Goal: Task Accomplishment & Management: Manage account settings

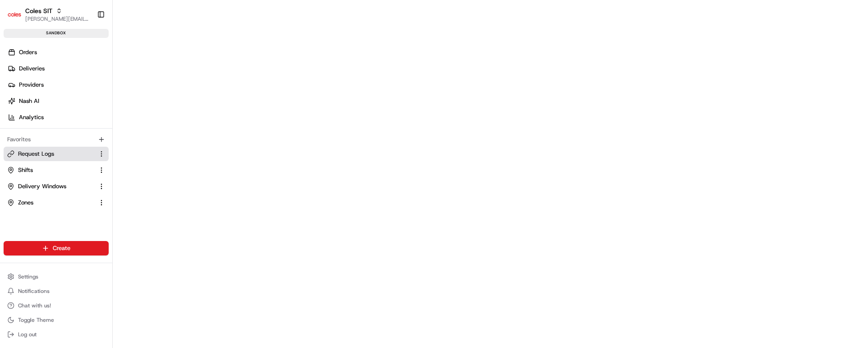
click at [48, 153] on span "Request Logs" at bounding box center [36, 154] width 36 height 8
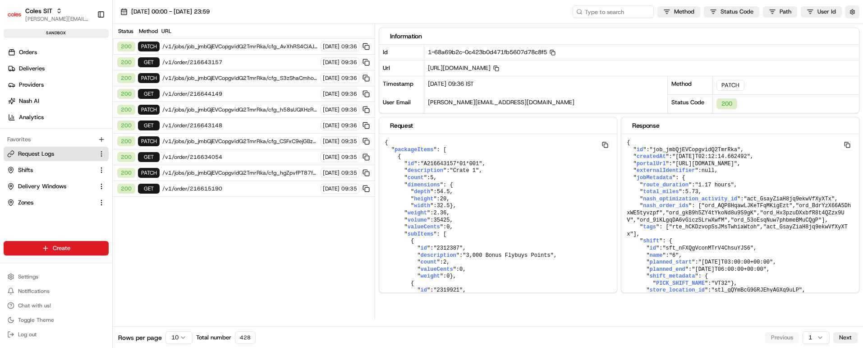
click at [186, 338] on html "Coles SIT vaibhav.tomar@coles.com.au Toggle Sidebar sandbox Orders Deliveries P…" at bounding box center [431, 174] width 863 height 348
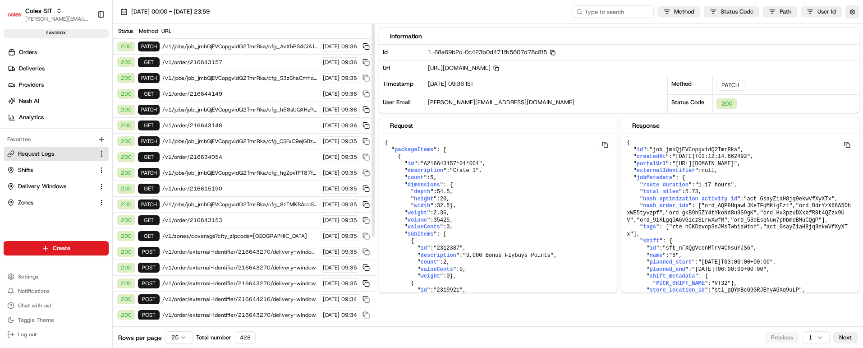
click at [226, 218] on span "/v1/order/216643153" at bounding box center [239, 219] width 155 height 7
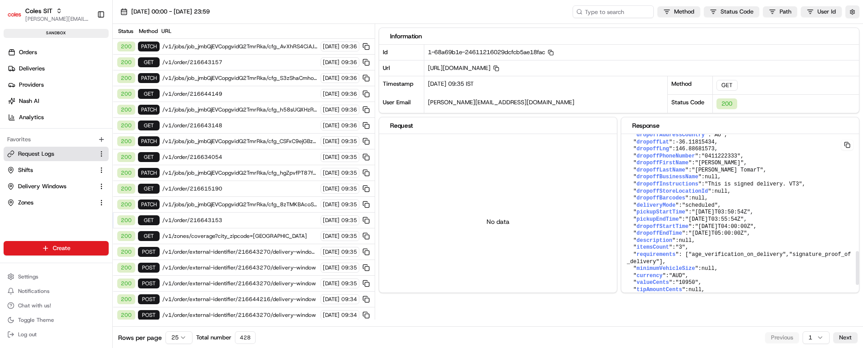
scroll to position [736, 0]
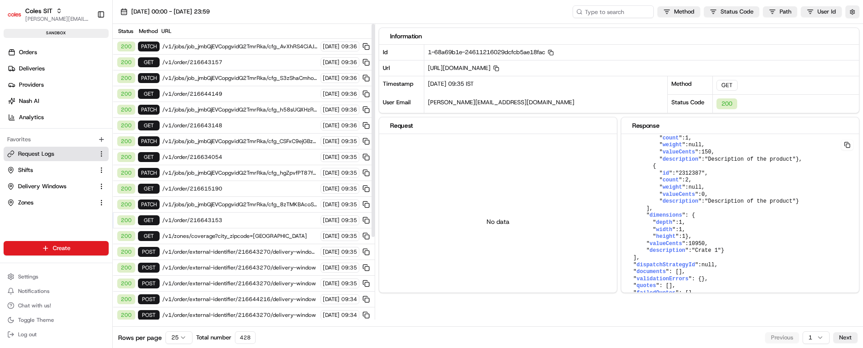
click at [234, 201] on span "/v1/jobs/job_jmbQjEVCopgvidQ2TmrRka/cfg_8zTMKBAcoSiBXSbBFmx5Za" at bounding box center [239, 204] width 155 height 7
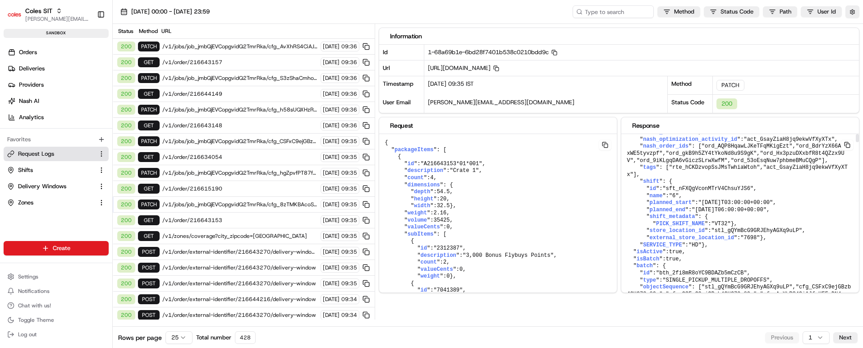
scroll to position [0, 0]
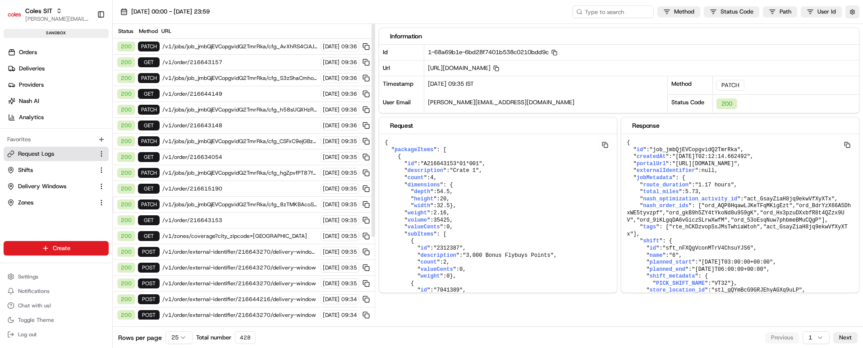
click at [202, 219] on span "/v1/order/216643153" at bounding box center [239, 219] width 155 height 7
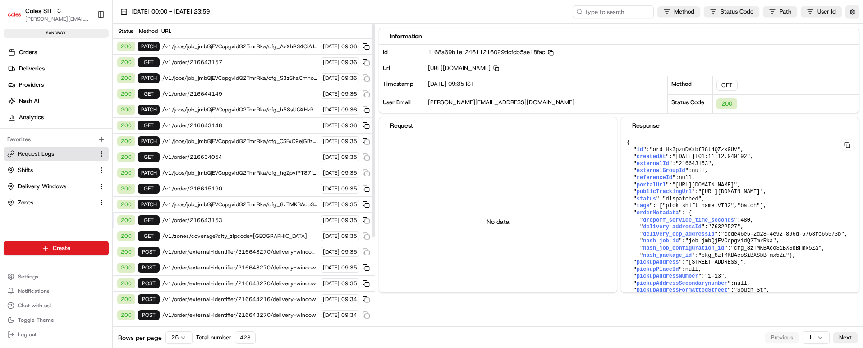
click at [260, 48] on span "/v1/jobs/job_jmbQjEVCopgvidQ2TmrRka/cfg_AvXhRS4CiAJfgHEFoDN4qD" at bounding box center [239, 46] width 155 height 7
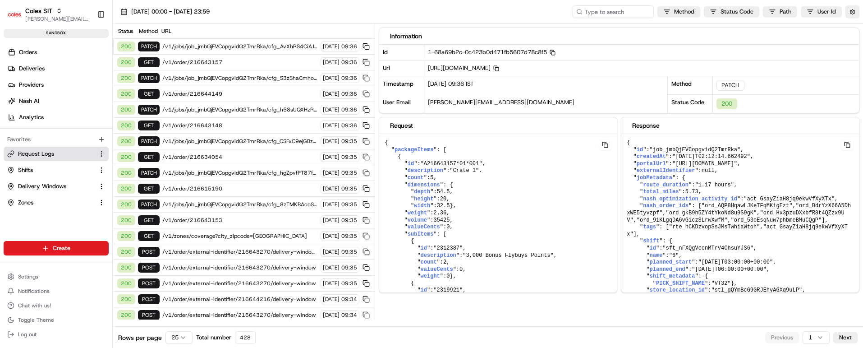
drag, startPoint x: 562, startPoint y: 65, endPoint x: 734, endPoint y: 69, distance: 172.7
click at [499, 69] on span "https://api.sandbox.ap-southeast-2.usenash.com/v1/jobs/job_jmbQjEVCopgvidQ2TmrR…" at bounding box center [463, 68] width 71 height 8
click at [499, 66] on span "https://api.sandbox.ap-southeast-2.usenash.com/v1/jobs/job_jmbQjEVCopgvidQ2TmrR…" at bounding box center [463, 68] width 71 height 8
copy span "v1/jobs/job_jmbQjEVCopgvidQ2TmrRka/cfg_AvXhRS4CiAJfgHEFoDN4qD"
click at [499, 68] on rect "button" at bounding box center [497, 70] width 4 height 4
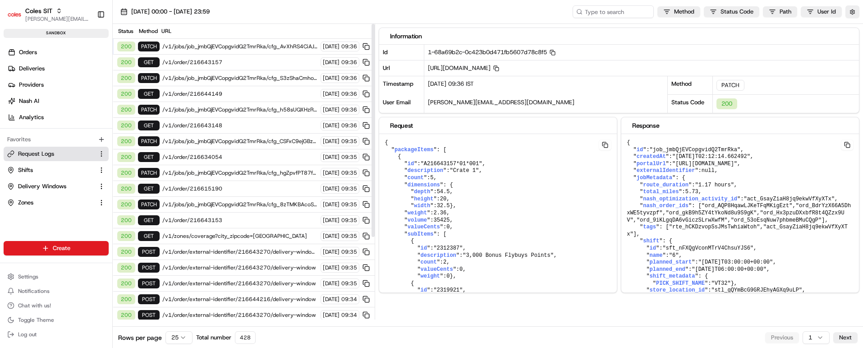
click at [239, 62] on span "/v1/order/216643157" at bounding box center [239, 62] width 155 height 7
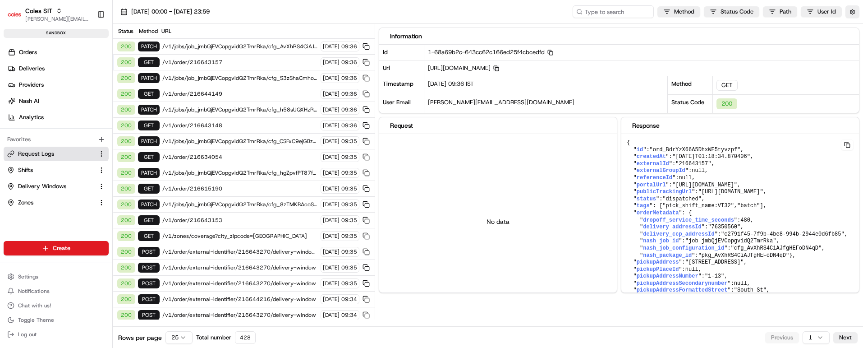
click at [499, 69] on icon "button" at bounding box center [496, 68] width 6 height 6
click at [849, 11] on button "button" at bounding box center [852, 11] width 14 height 13
click at [777, 26] on label "Display Only Provider Logs" at bounding box center [778, 28] width 72 height 8
click at [850, 26] on button "Display Only Provider Logs" at bounding box center [853, 27] width 7 height 7
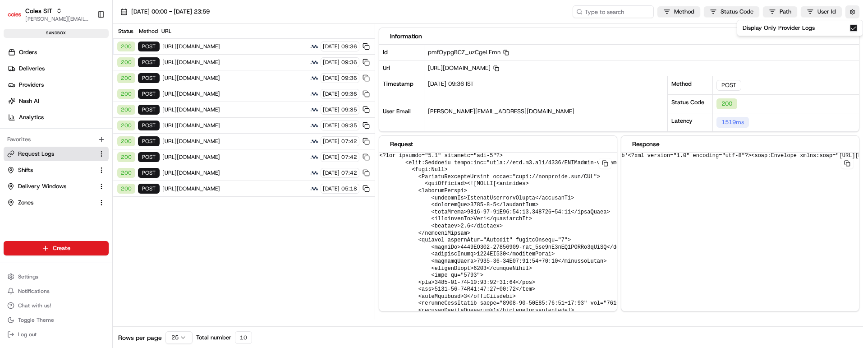
click at [262, 46] on span "https://cert.microlise.com/COLES/TMCWebService/TMCWebService.asmx" at bounding box center [234, 46] width 145 height 7
click at [504, 52] on icon "button" at bounding box center [506, 53] width 6 height 6
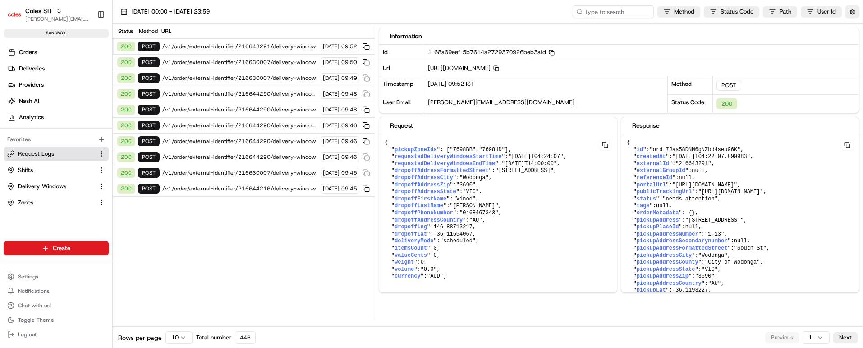
click at [258, 46] on span "/v1/order/external-identifier/216643291/delivery-window" at bounding box center [239, 46] width 155 height 7
click at [251, 59] on span "/v1/order/external-identifier/216630007/delivery-window" at bounding box center [239, 62] width 155 height 7
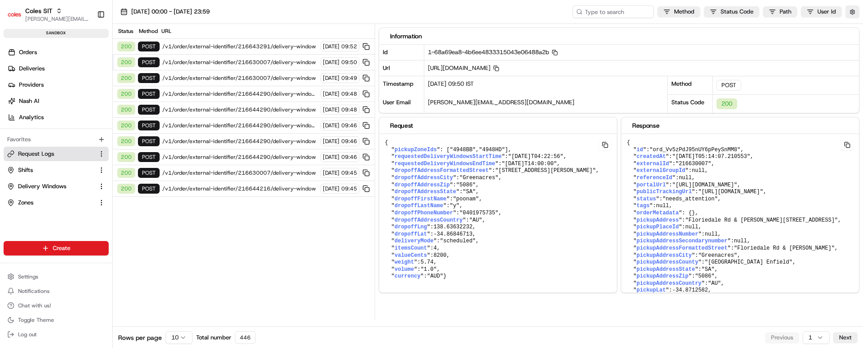
click at [254, 44] on span "/v1/order/external-identifier/216643291/delivery-window" at bounding box center [239, 46] width 155 height 7
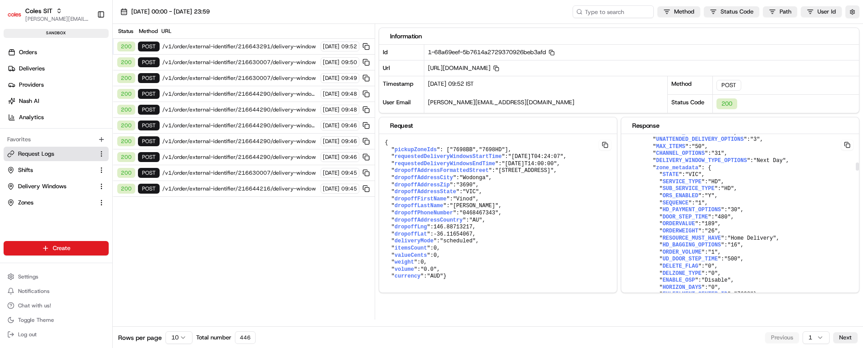
scroll to position [1082, 0]
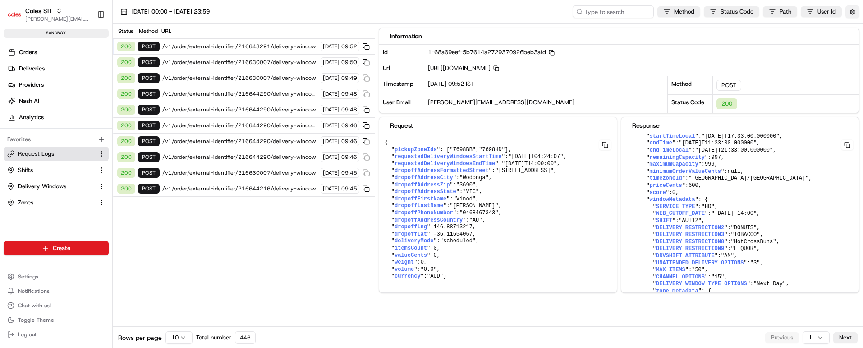
click at [851, 11] on button "button" at bounding box center [852, 11] width 14 height 13
click at [777, 27] on label "Display Only Provider Logs" at bounding box center [778, 28] width 72 height 8
click at [850, 27] on button "Display Only Provider Logs" at bounding box center [853, 27] width 7 height 7
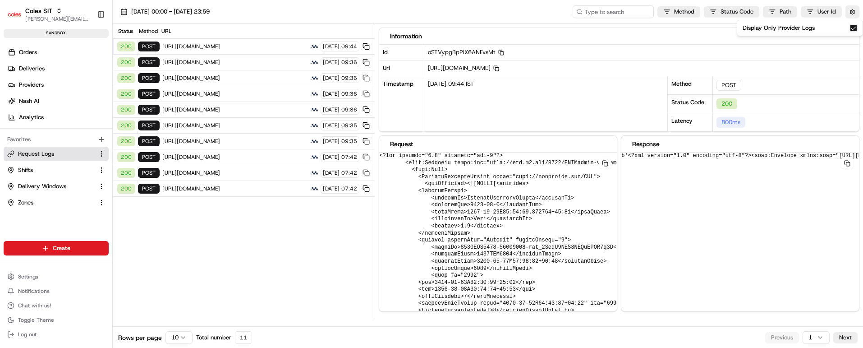
click at [270, 46] on span "[URL][DOMAIN_NAME]" at bounding box center [234, 46] width 145 height 7
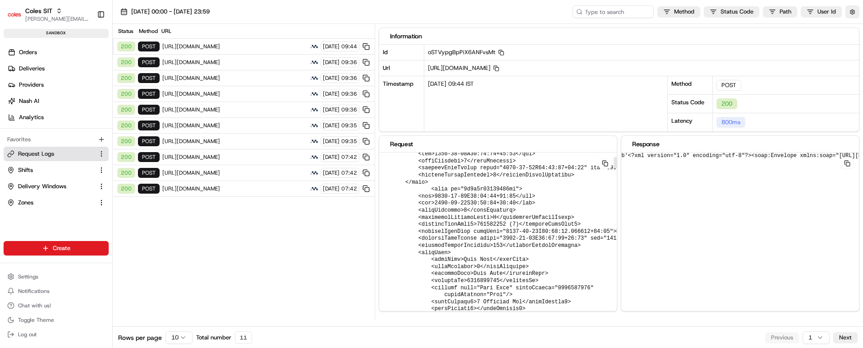
scroll to position [0, 0]
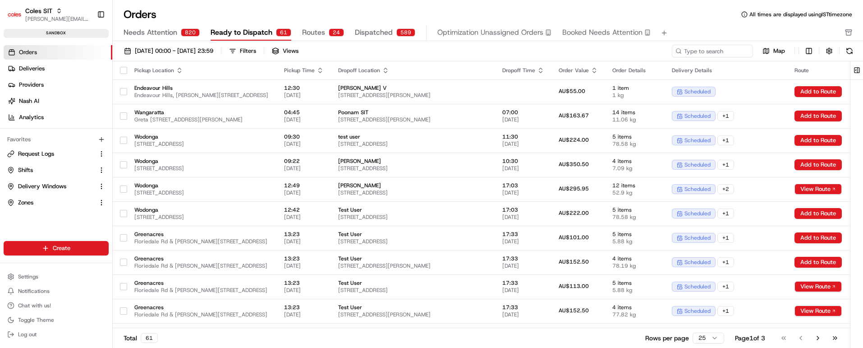
click at [374, 31] on span "Dispatched" at bounding box center [374, 32] width 38 height 11
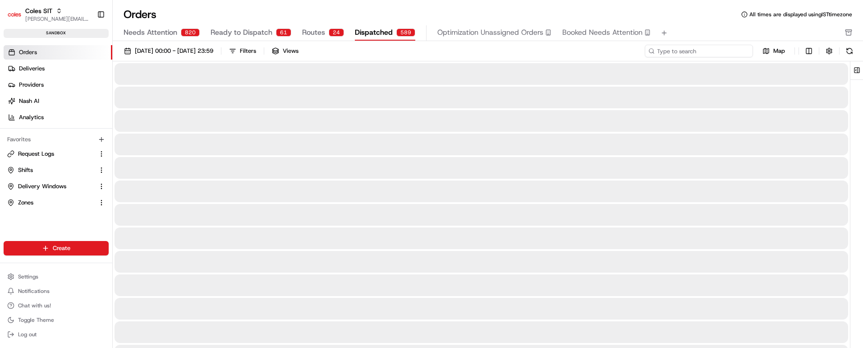
click at [709, 50] on input at bounding box center [699, 51] width 108 height 13
paste input "216615190"
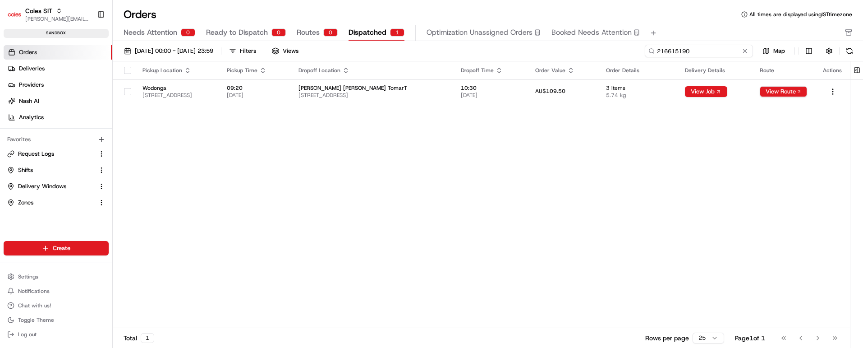
type input "216615190"
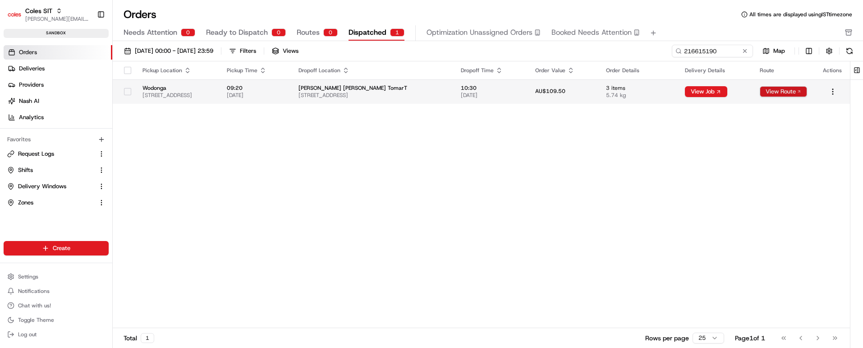
click at [775, 91] on button "View Route" at bounding box center [782, 91] width 47 height 11
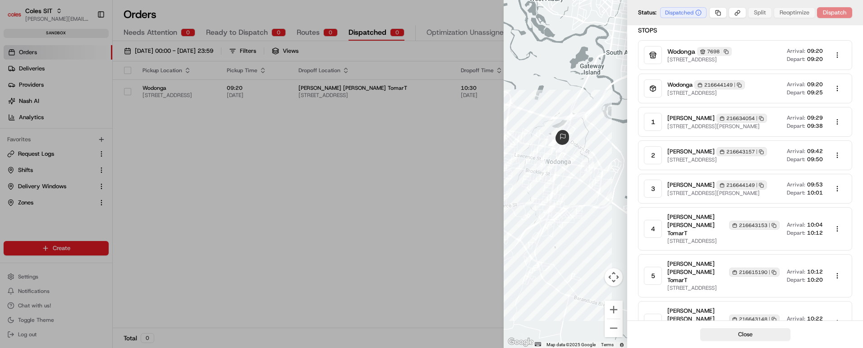
scroll to position [153, 0]
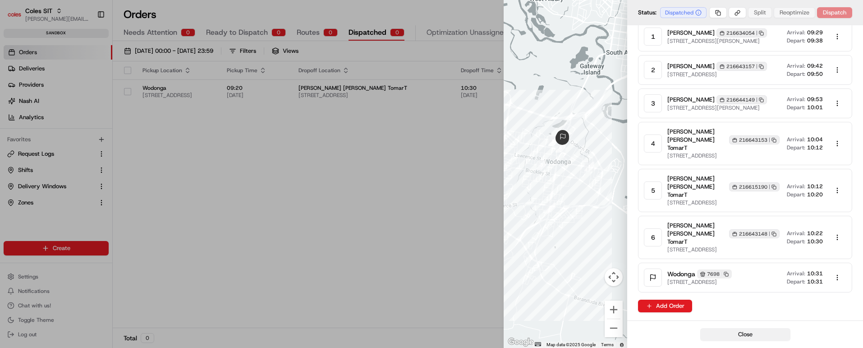
click at [729, 333] on button "Close" at bounding box center [745, 334] width 90 height 13
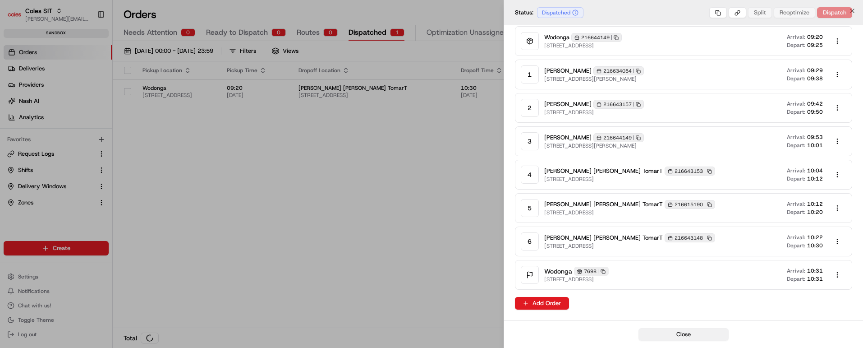
scroll to position [105, 0]
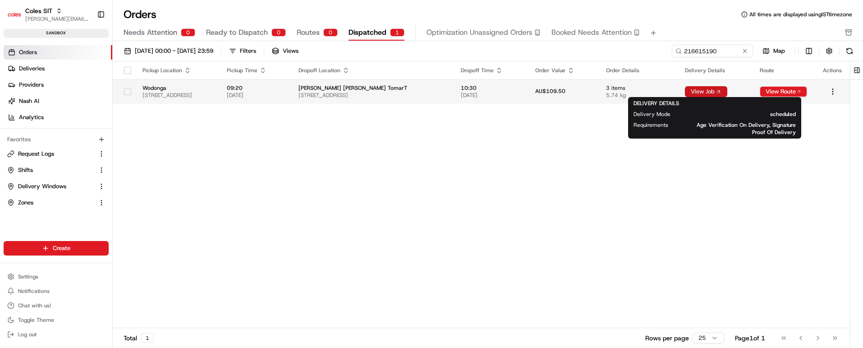
click at [713, 91] on button "View Job" at bounding box center [706, 91] width 42 height 11
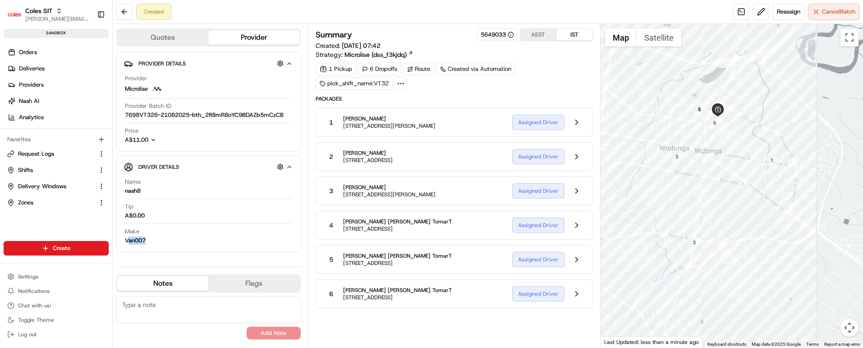
drag, startPoint x: 128, startPoint y: 241, endPoint x: 151, endPoint y: 239, distance: 23.1
click at [151, 239] on div "Make Van007" at bounding box center [208, 235] width 167 height 17
click at [575, 122] on button at bounding box center [576, 122] width 17 height 17
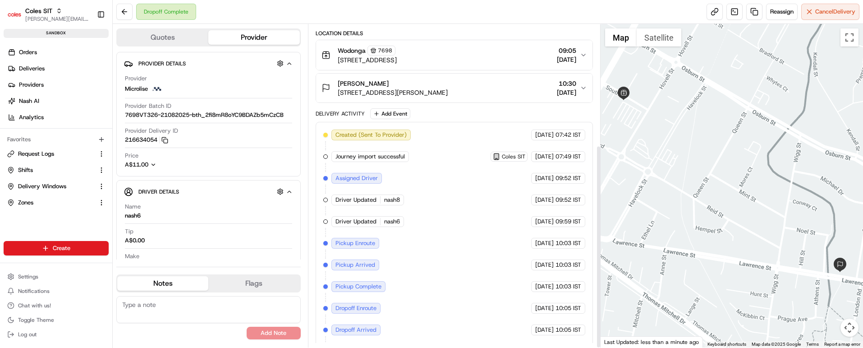
scroll to position [192, 0]
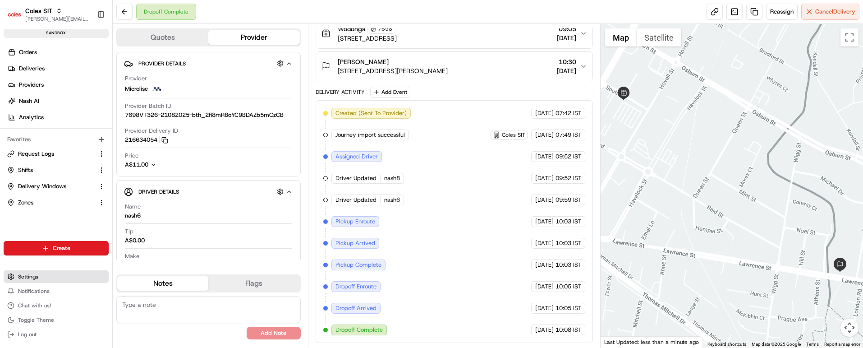
click at [22, 278] on span "Settings" at bounding box center [28, 276] width 20 height 7
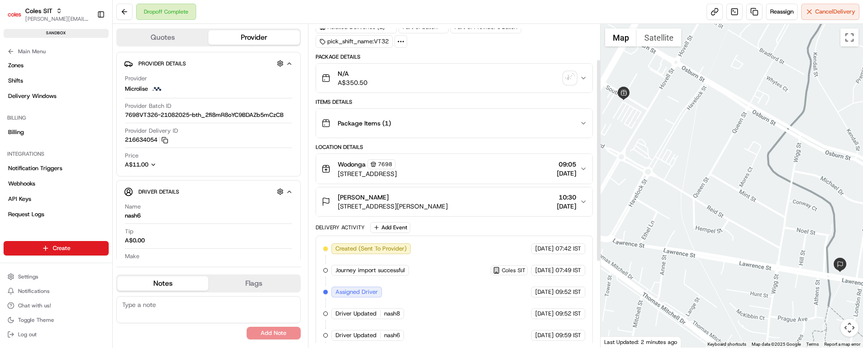
scroll to position [0, 0]
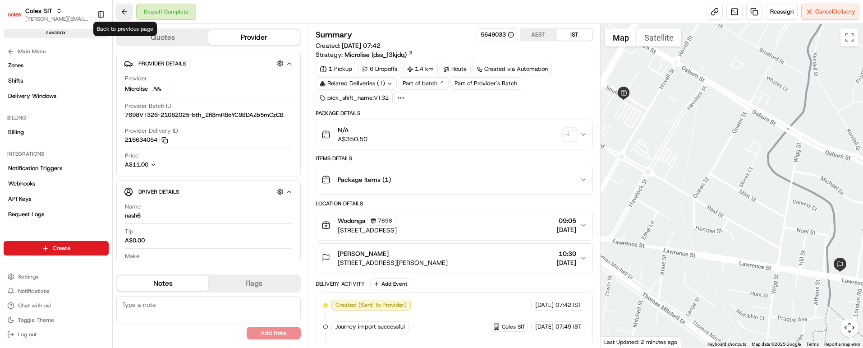
click at [123, 9] on button at bounding box center [124, 12] width 16 height 16
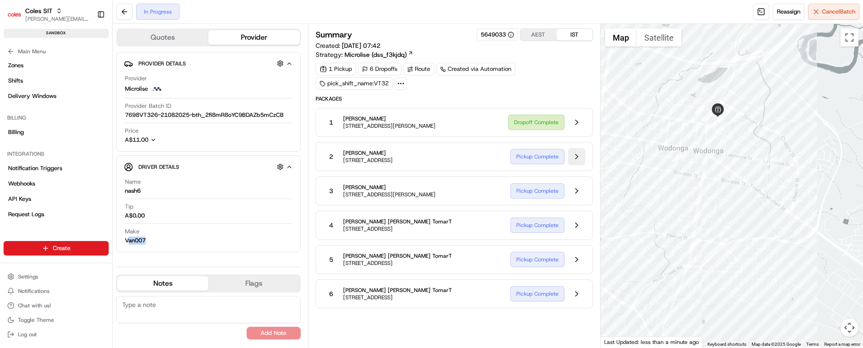
click at [577, 154] on button at bounding box center [576, 156] width 17 height 17
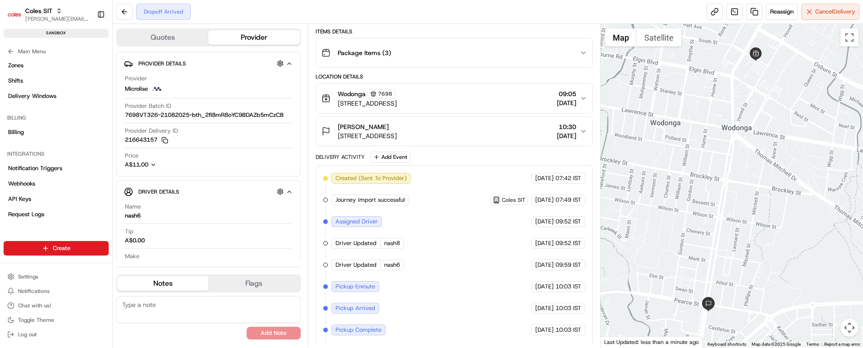
scroll to position [170, 0]
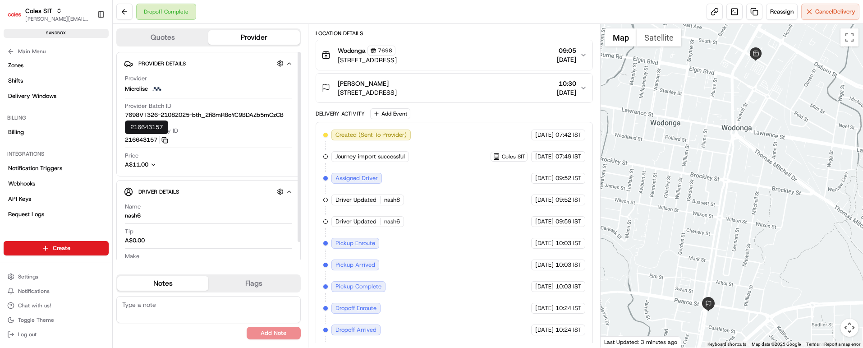
click at [166, 137] on icon "button" at bounding box center [164, 140] width 7 height 7
click at [124, 9] on button at bounding box center [124, 12] width 16 height 16
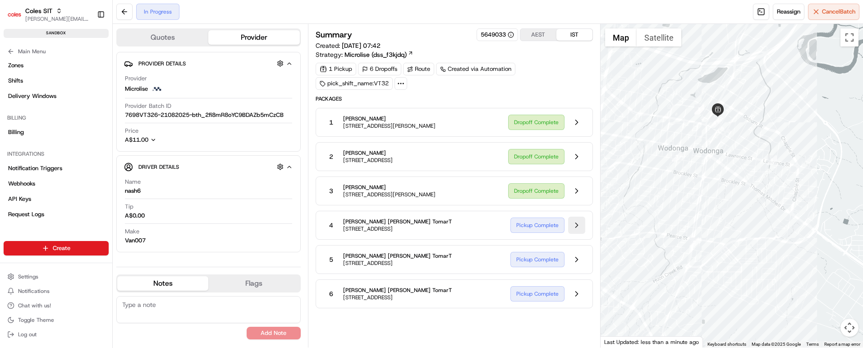
click at [575, 225] on button at bounding box center [576, 224] width 17 height 17
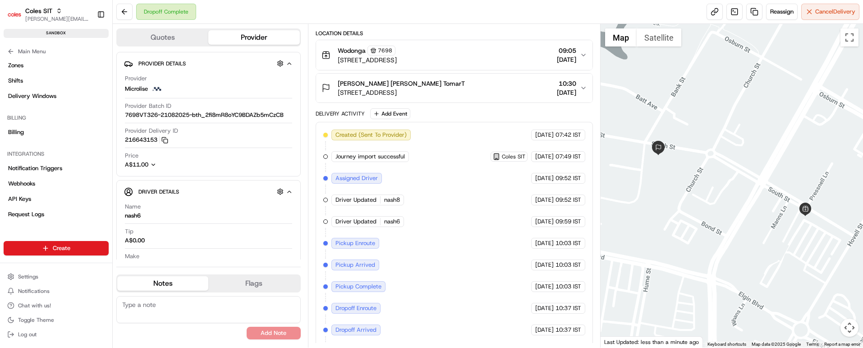
scroll to position [192, 0]
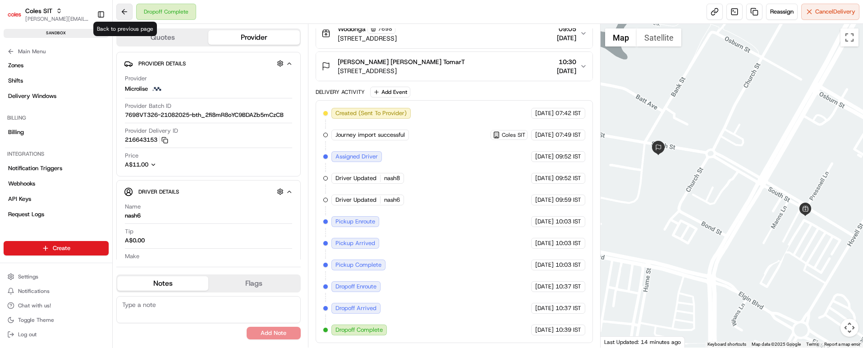
click at [128, 11] on button at bounding box center [124, 12] width 16 height 16
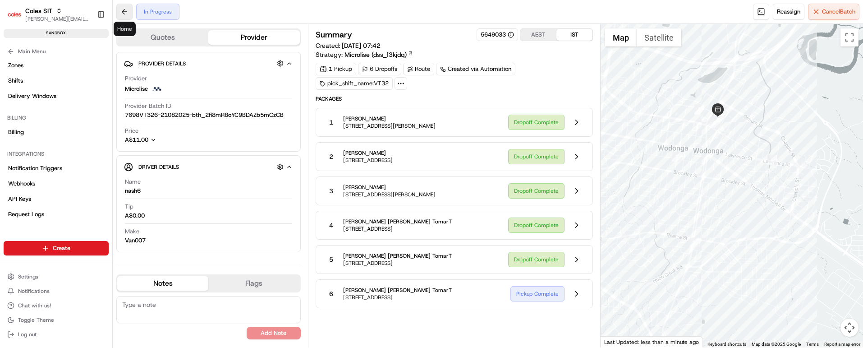
click at [123, 9] on button at bounding box center [124, 12] width 16 height 16
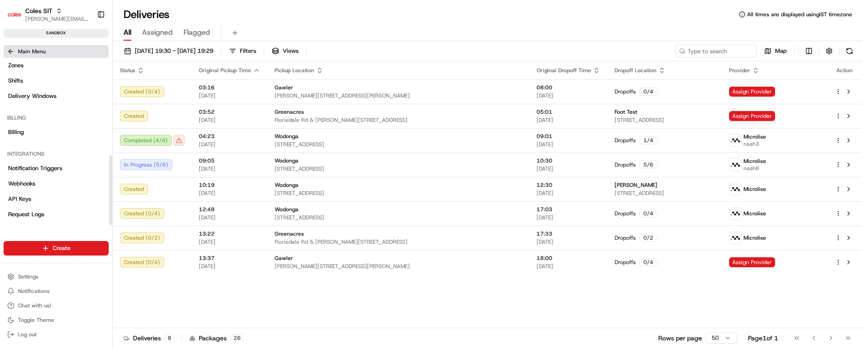
click at [12, 51] on icon at bounding box center [10, 51] width 7 height 7
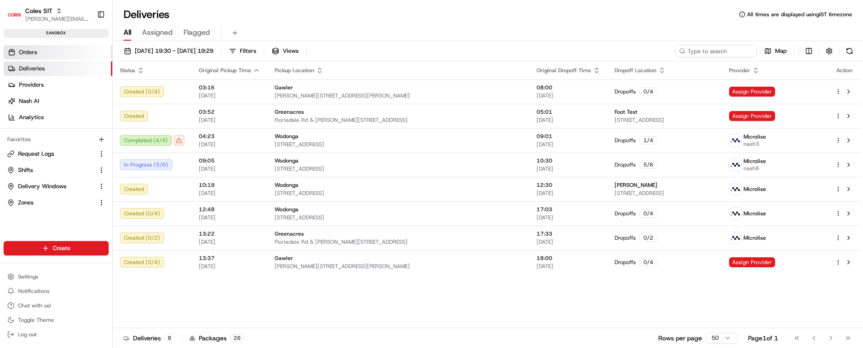
click at [32, 50] on span "Orders" at bounding box center [28, 52] width 18 height 8
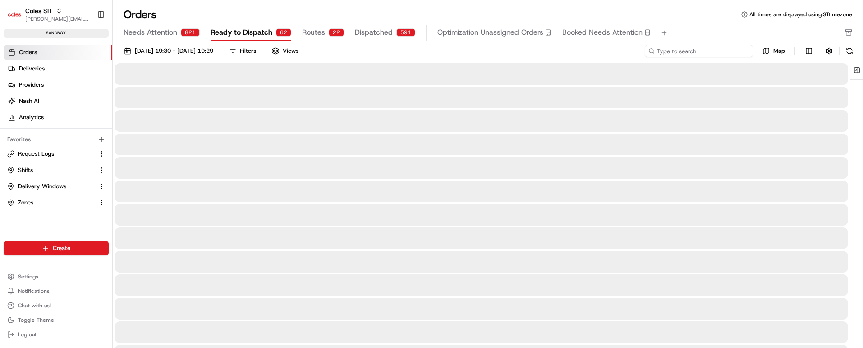
click at [713, 54] on input at bounding box center [699, 51] width 108 height 13
paste input "216643148"
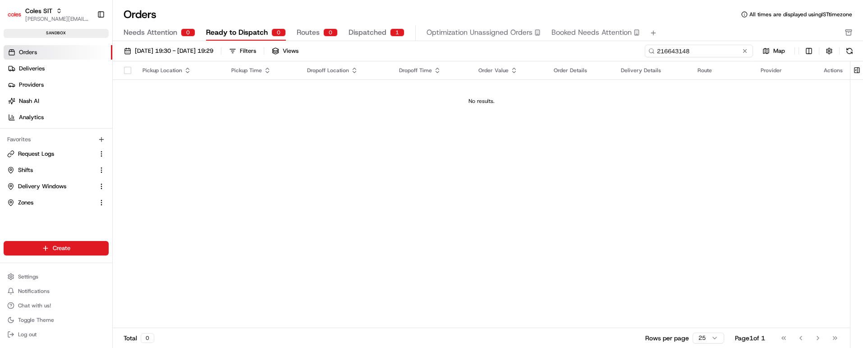
type input "216643148"
click at [362, 28] on span "Dispatched" at bounding box center [367, 32] width 38 height 11
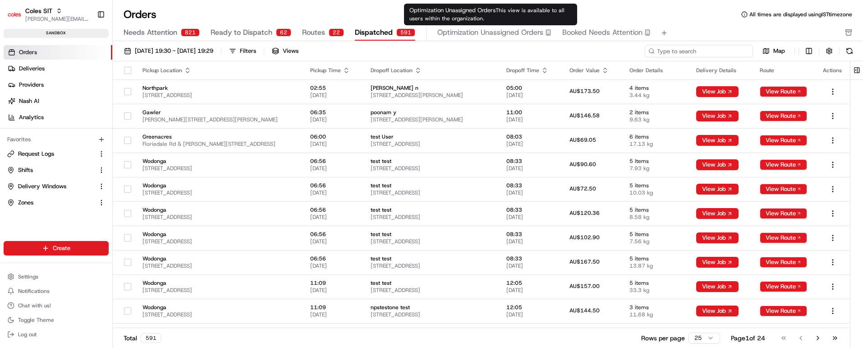
click at [699, 49] on input at bounding box center [699, 51] width 108 height 13
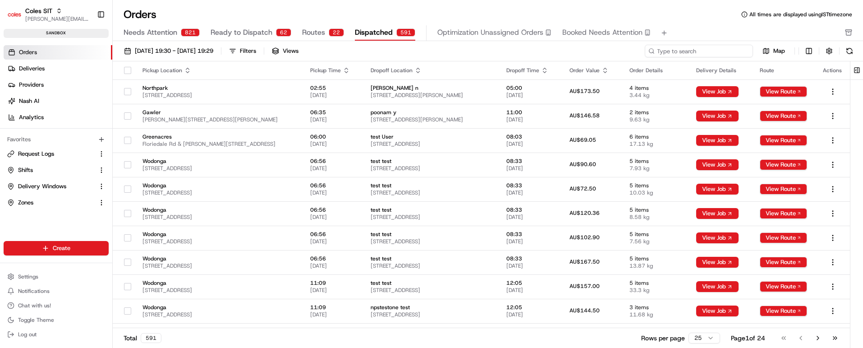
paste input "216643148"
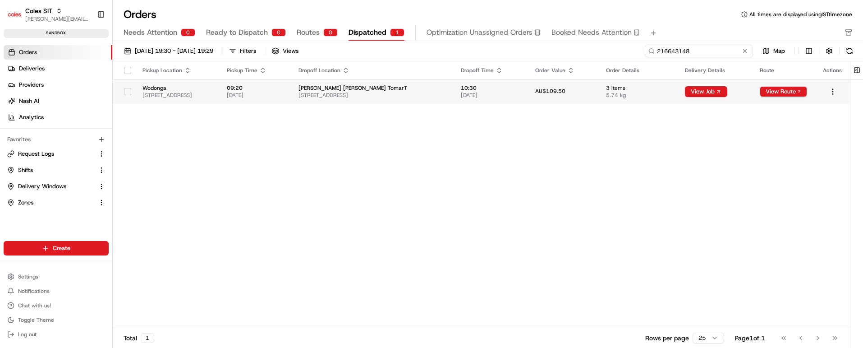
type input "216643148"
click at [284, 89] on span "09:20" at bounding box center [255, 87] width 57 height 7
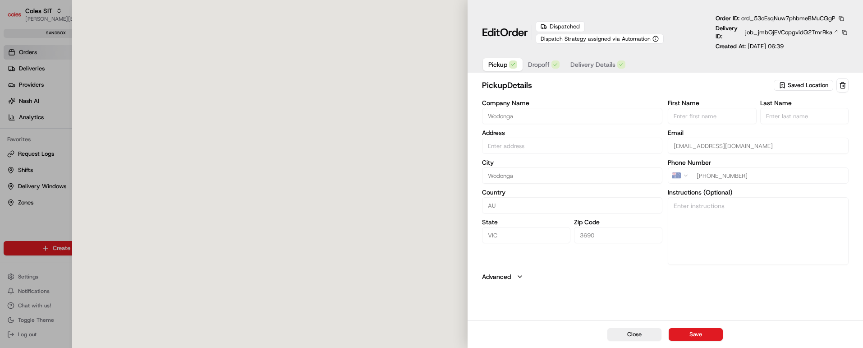
type input "[STREET_ADDRESS]"
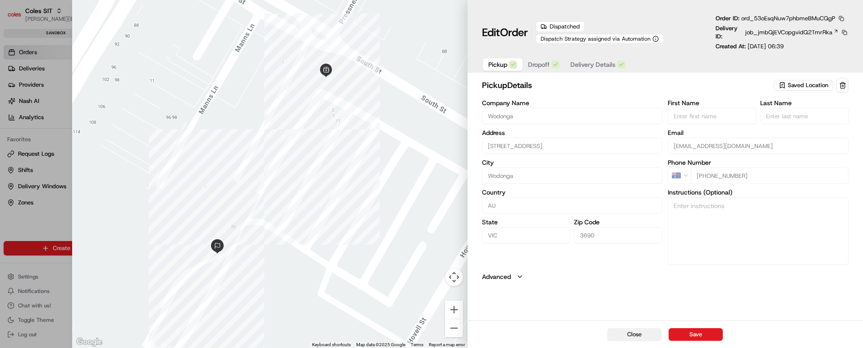
click at [631, 333] on button "Close" at bounding box center [634, 334] width 54 height 13
type input "+1"
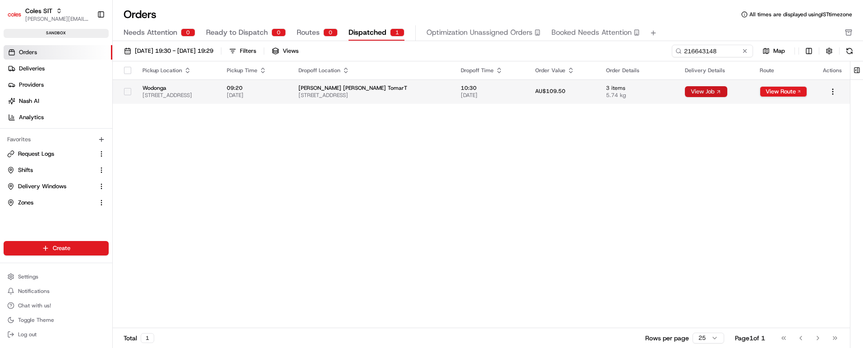
click at [709, 92] on button "View Job" at bounding box center [706, 91] width 42 height 11
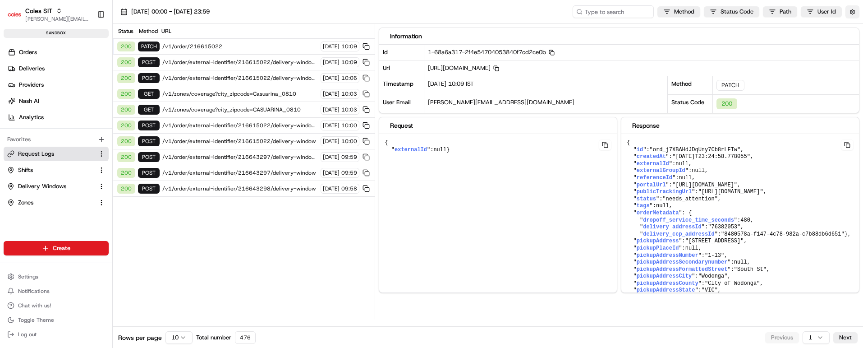
click at [851, 11] on button "button" at bounding box center [852, 11] width 14 height 13
click at [805, 25] on label "Display Only Provider Logs" at bounding box center [778, 28] width 72 height 8
click at [850, 25] on button "Display Only Provider Logs" at bounding box center [853, 27] width 7 height 7
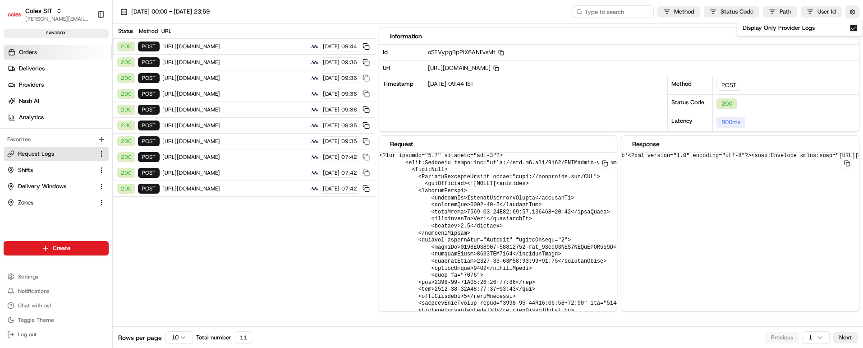
click at [39, 53] on link "Orders" at bounding box center [58, 52] width 109 height 14
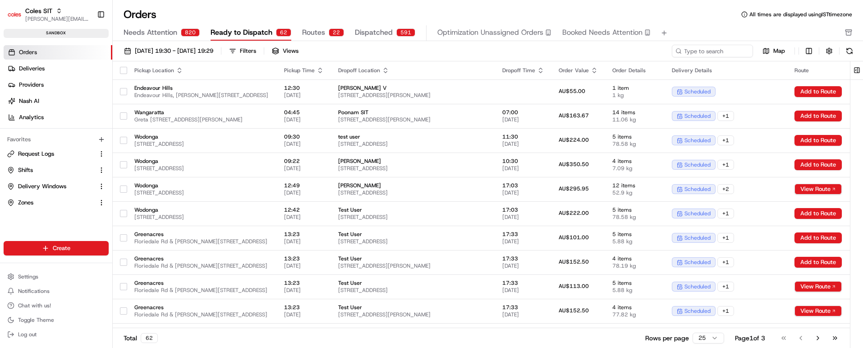
click at [374, 32] on span "Dispatched" at bounding box center [374, 32] width 38 height 11
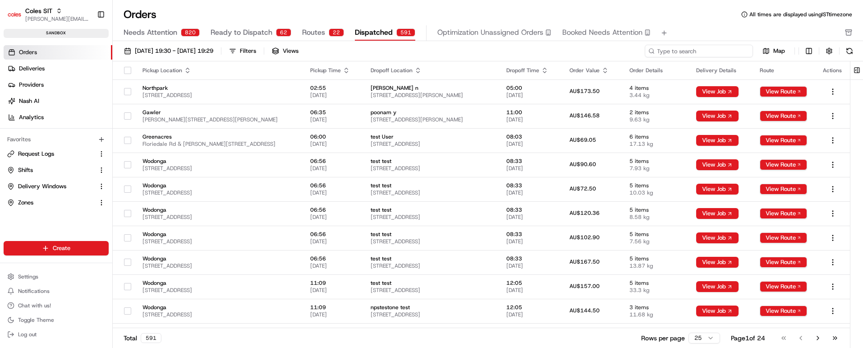
click at [716, 51] on input at bounding box center [699, 51] width 108 height 13
paste input "216643157"
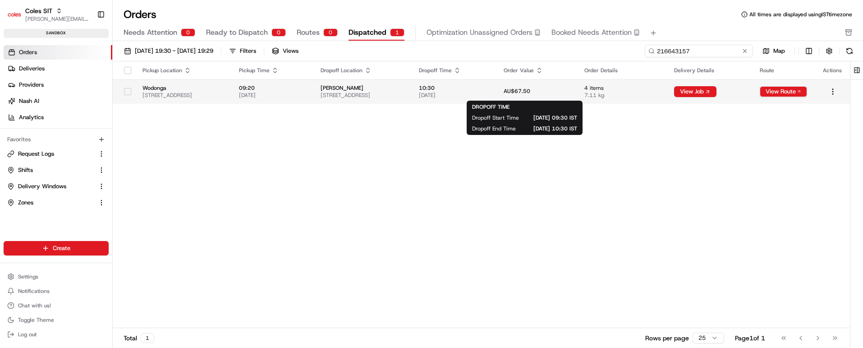
type input "216643157"
click at [489, 84] on span "10:30" at bounding box center [454, 87] width 70 height 7
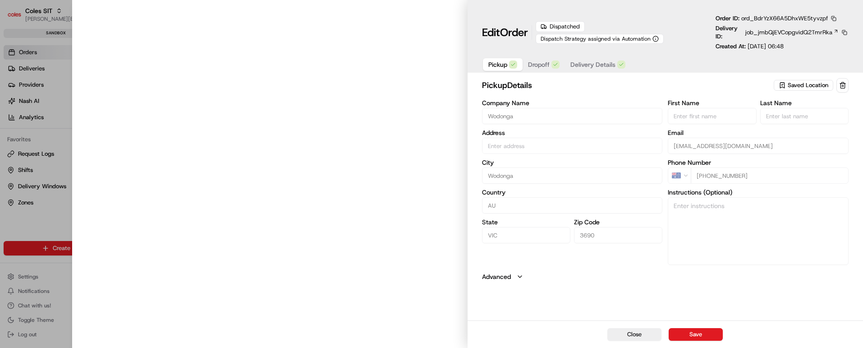
type input "1-13 South St, Wodonga VIC 3690, Australia"
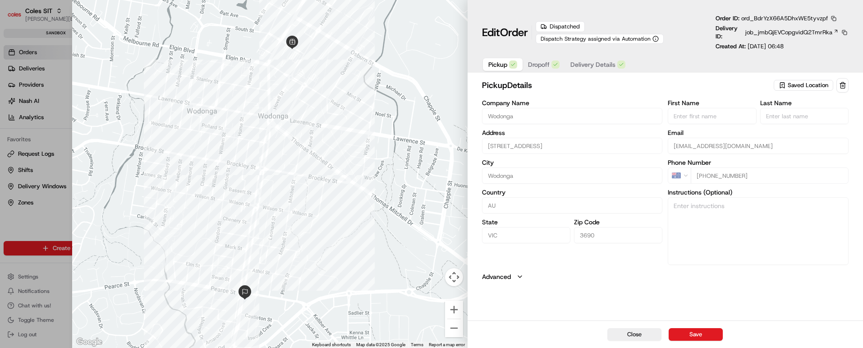
click at [536, 64] on span "Dropoff" at bounding box center [539, 64] width 22 height 9
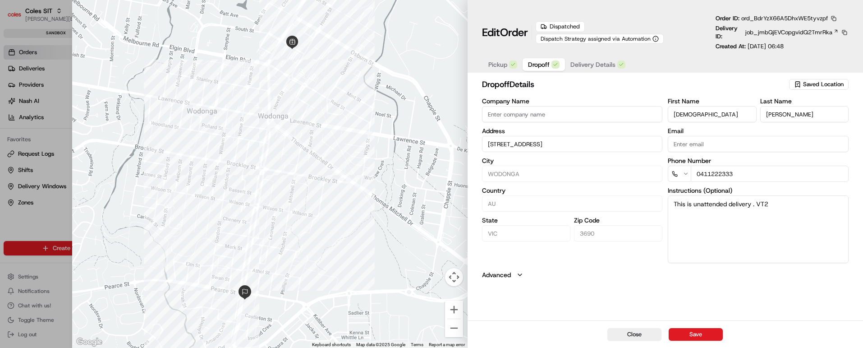
click at [593, 61] on span "Delivery Details" at bounding box center [592, 64] width 45 height 9
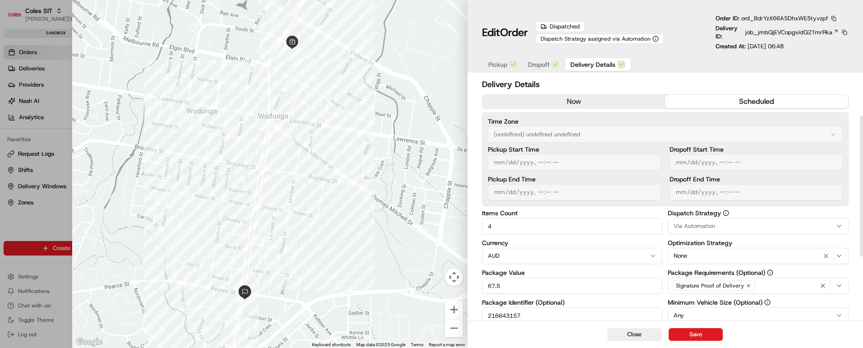
scroll to position [68, 0]
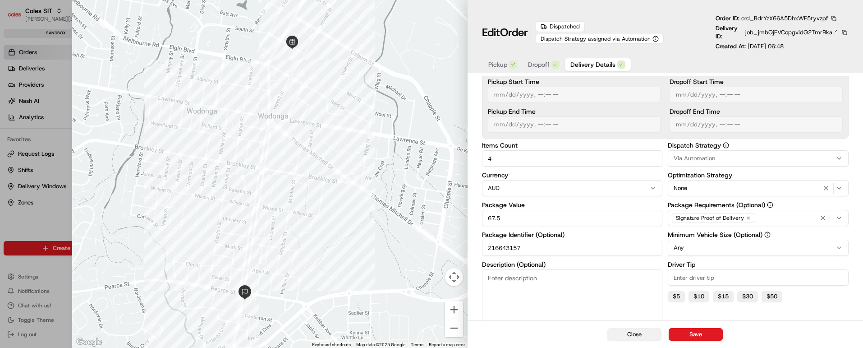
click at [626, 331] on button "Close" at bounding box center [634, 334] width 54 height 13
type input "1"
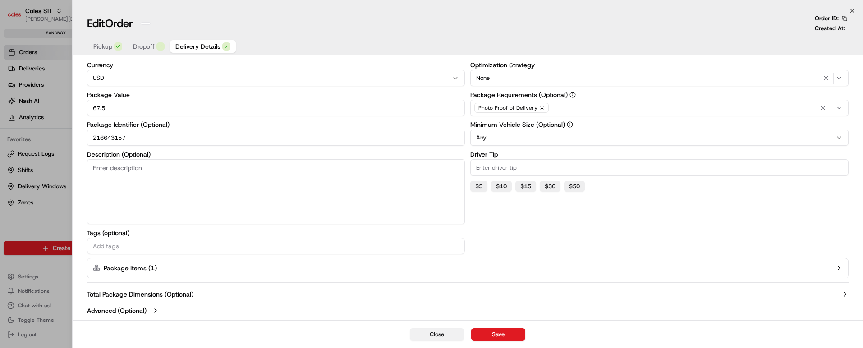
scroll to position [66, 0]
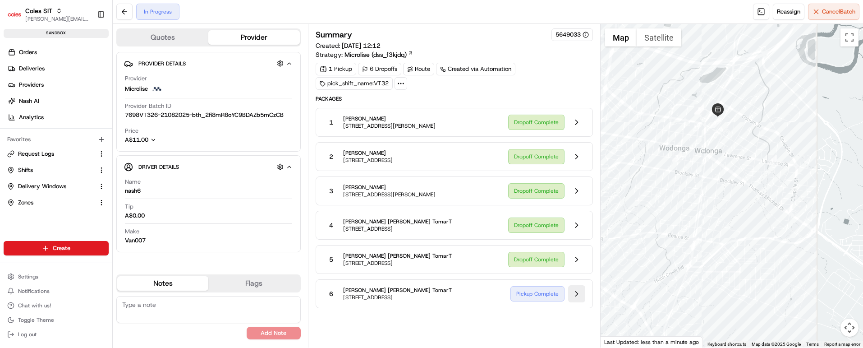
click at [576, 292] on button at bounding box center [576, 293] width 17 height 17
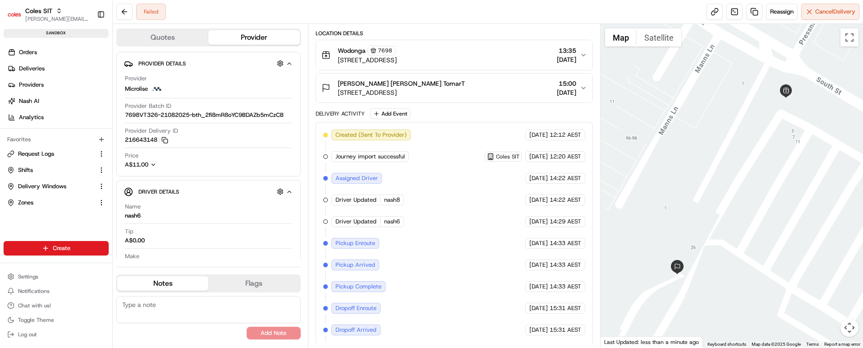
scroll to position [192, 0]
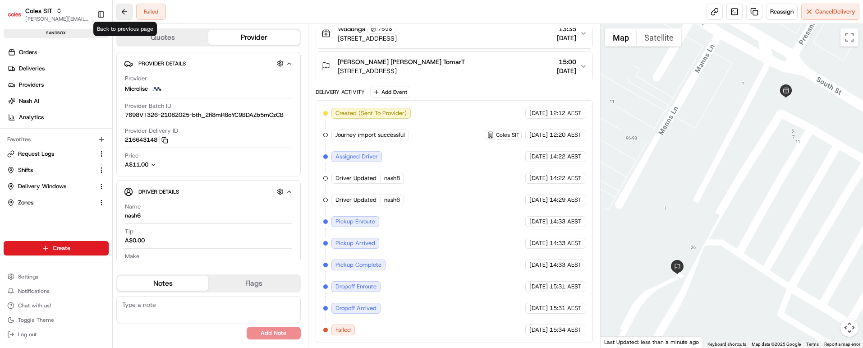
click at [124, 10] on button at bounding box center [124, 12] width 16 height 16
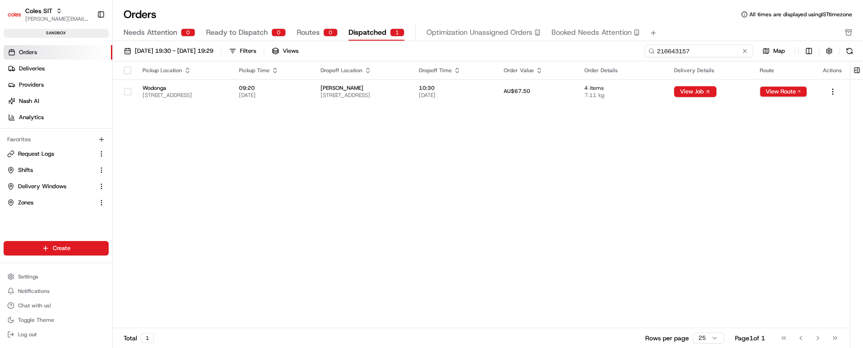
click at [696, 53] on input "216643157" at bounding box center [699, 51] width 108 height 13
click at [240, 31] on span "Ready to Dispatch" at bounding box center [237, 32] width 62 height 11
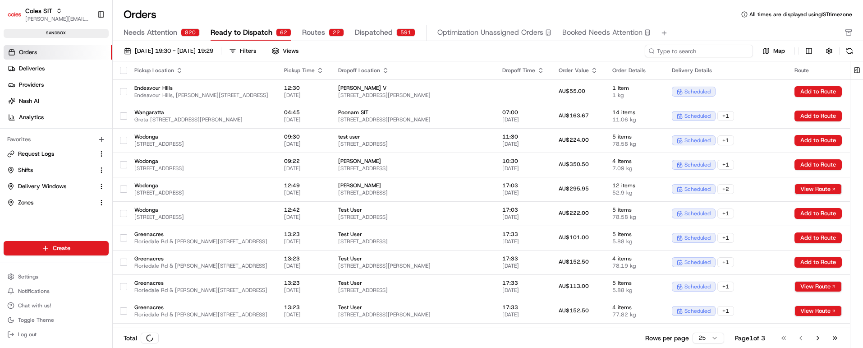
click at [695, 50] on input at bounding box center [699, 51] width 108 height 13
paste input "216641090"
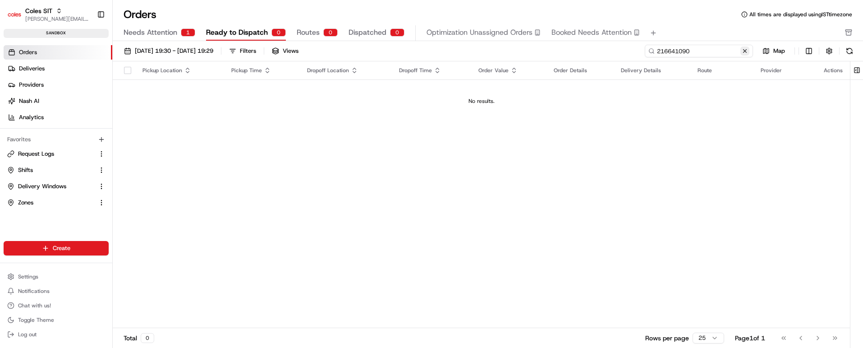
type input "216641090"
click at [745, 50] on button at bounding box center [744, 50] width 9 height 9
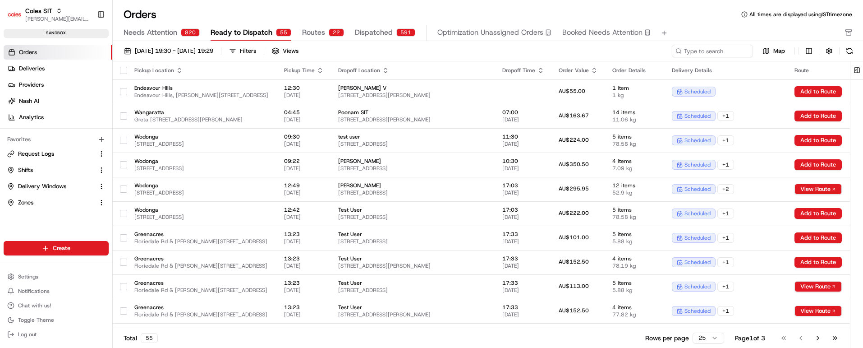
click at [167, 34] on span "Needs Attention" at bounding box center [150, 32] width 54 height 11
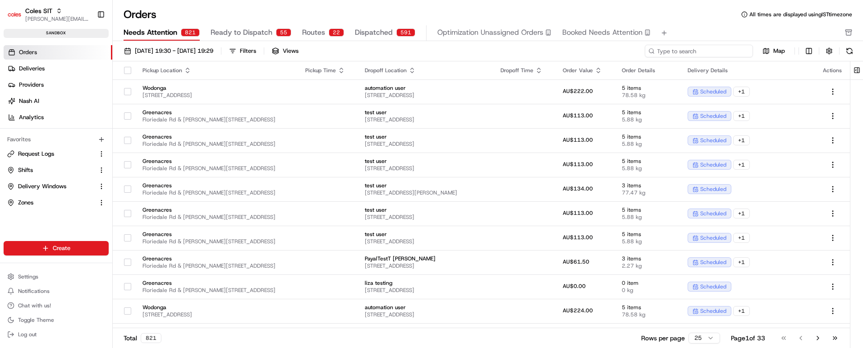
click at [714, 50] on input at bounding box center [699, 51] width 108 height 13
paste input "216641090"
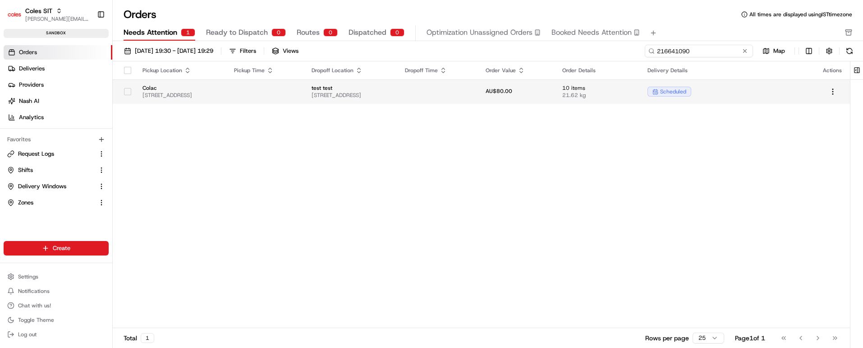
type input "216641090"
click at [478, 91] on td at bounding box center [438, 91] width 81 height 24
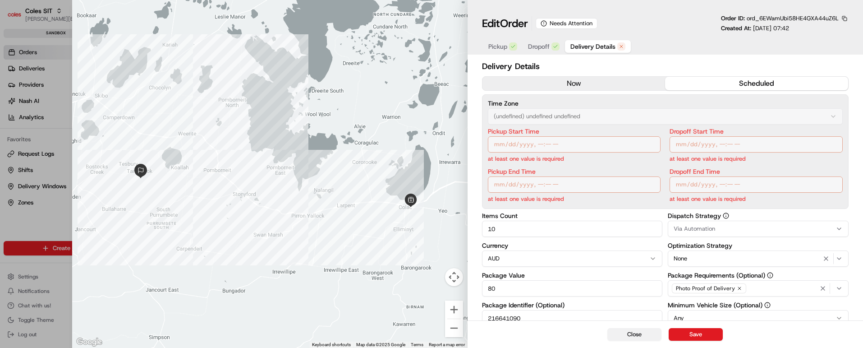
click at [628, 339] on button "Close" at bounding box center [634, 334] width 54 height 13
type input "1"
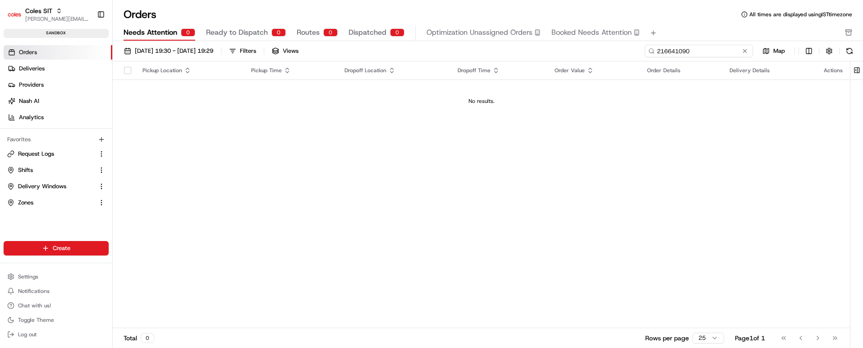
click at [704, 48] on input "216641090" at bounding box center [699, 51] width 108 height 13
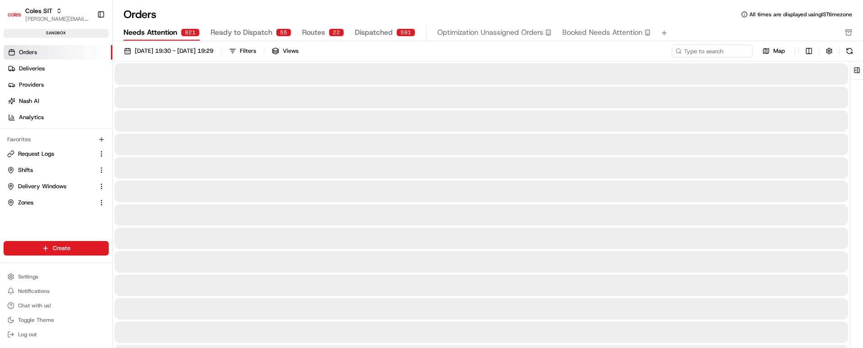
click at [233, 31] on span "Ready to Dispatch" at bounding box center [241, 32] width 62 height 11
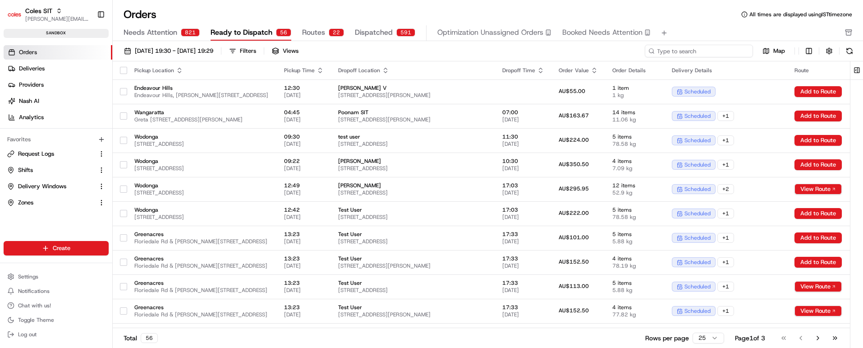
click at [703, 50] on input at bounding box center [699, 51] width 108 height 13
paste input "216641090"
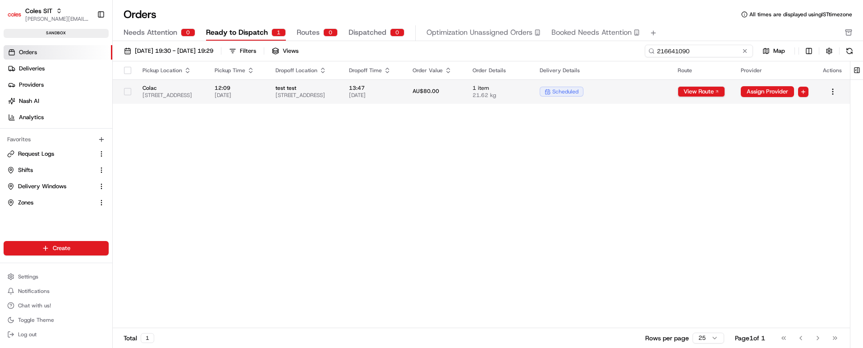
type input "216641090"
click at [466, 86] on td "AU$80.00" at bounding box center [435, 91] width 60 height 24
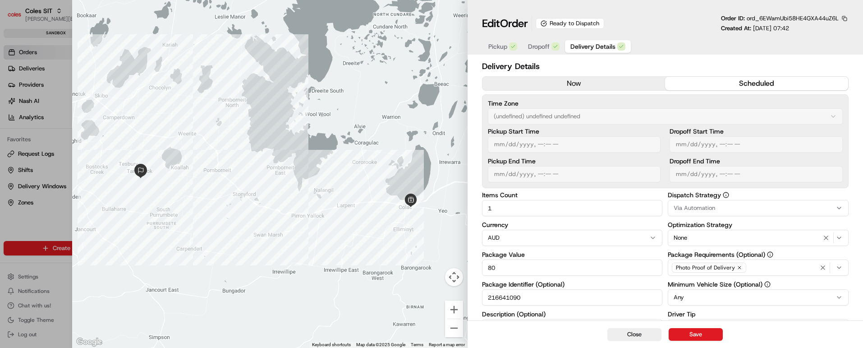
click at [538, 45] on span "Dropoff" at bounding box center [539, 46] width 22 height 9
click at [595, 44] on span "Delivery Details" at bounding box center [592, 46] width 45 height 9
click at [634, 330] on button "Close" at bounding box center [634, 334] width 54 height 13
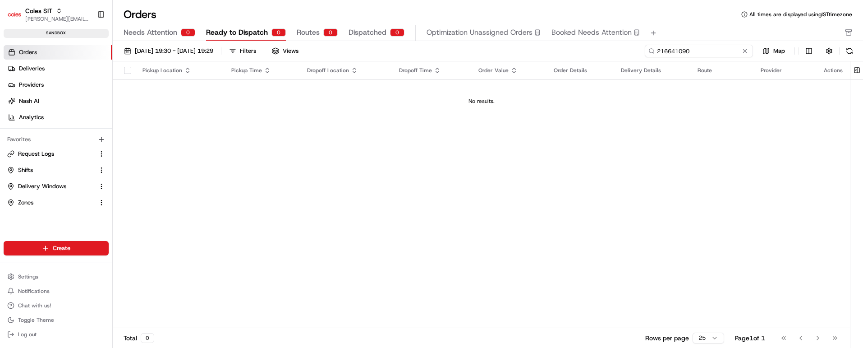
click at [701, 50] on input "216641090" at bounding box center [699, 51] width 108 height 13
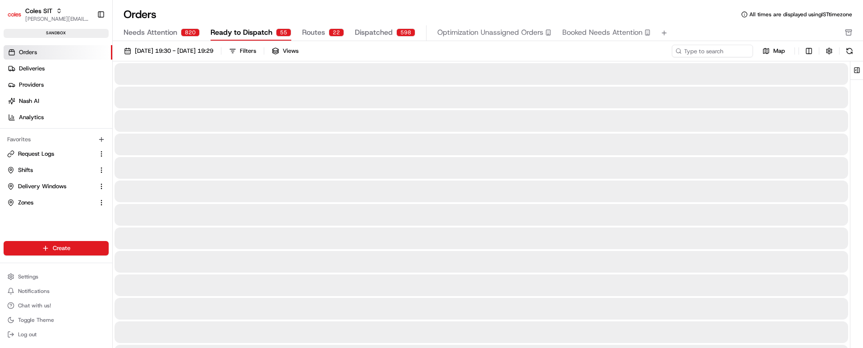
click at [157, 31] on span "Needs Attention" at bounding box center [150, 32] width 54 height 11
click at [693, 49] on input at bounding box center [699, 51] width 108 height 13
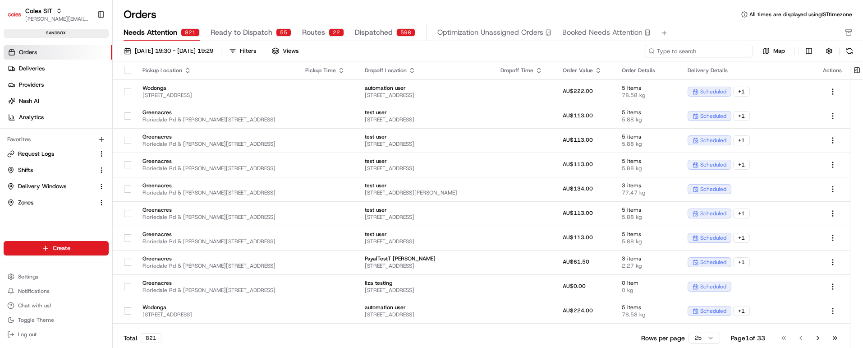
paste input "216641090"
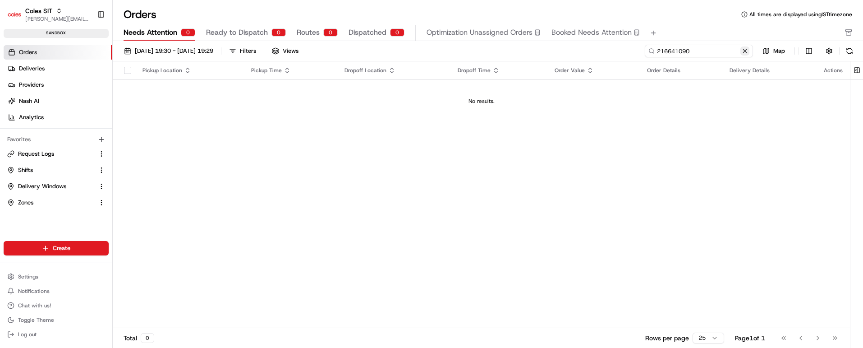
type input "216641090"
click at [745, 51] on button at bounding box center [744, 50] width 9 height 9
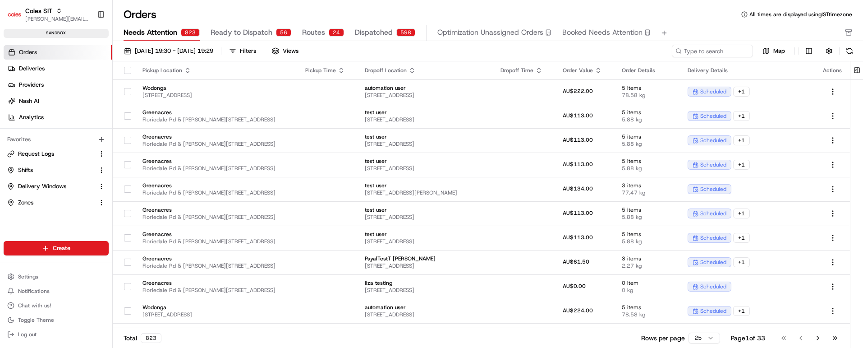
click at [236, 31] on span "Ready to Dispatch" at bounding box center [241, 32] width 62 height 11
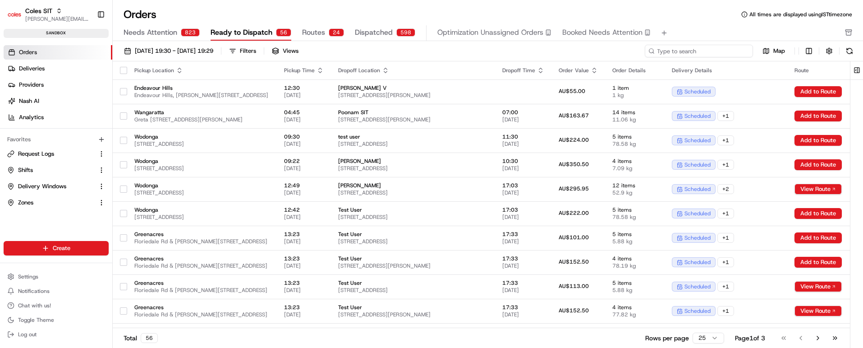
click at [724, 50] on input at bounding box center [699, 51] width 108 height 13
paste input "216643371"
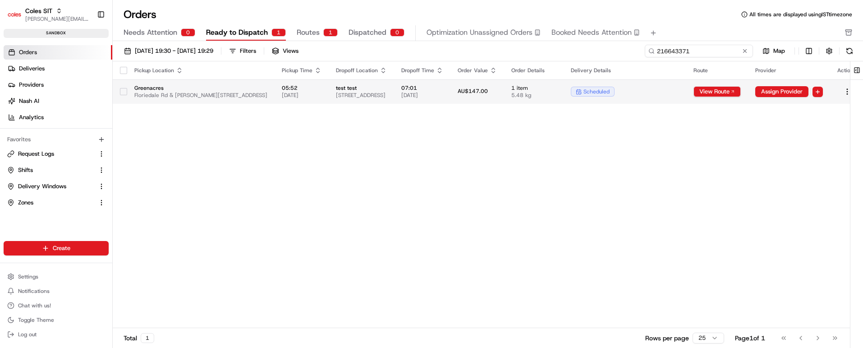
type input "216643371"
click at [443, 87] on span "07:01" at bounding box center [422, 87] width 42 height 7
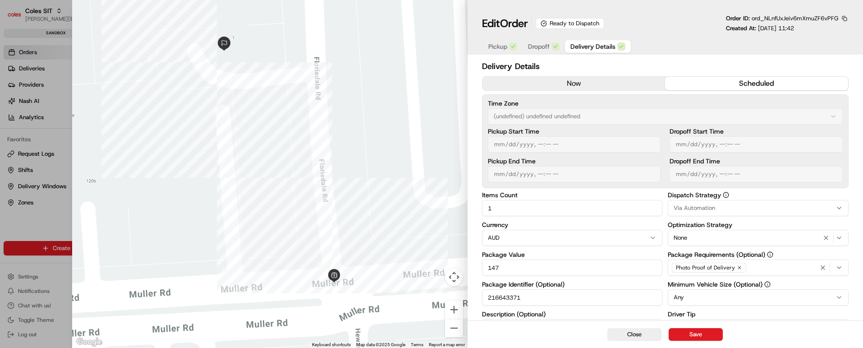
click at [536, 46] on span "Dropoff" at bounding box center [539, 46] width 22 height 9
click at [594, 45] on span "Delivery Details" at bounding box center [592, 46] width 45 height 9
click at [626, 331] on button "Close" at bounding box center [634, 334] width 54 height 13
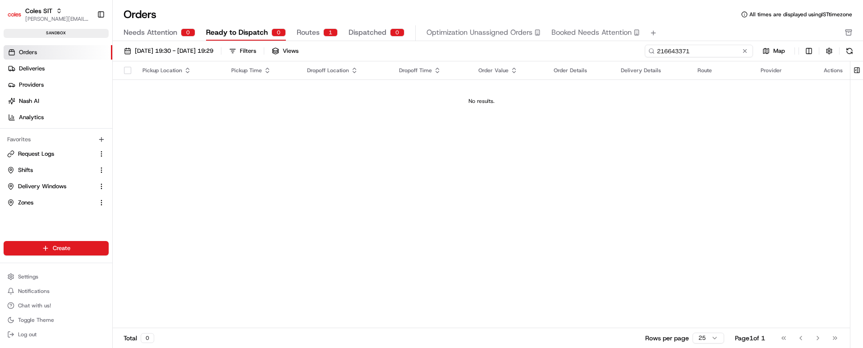
click at [700, 49] on input "216643371" at bounding box center [699, 51] width 108 height 13
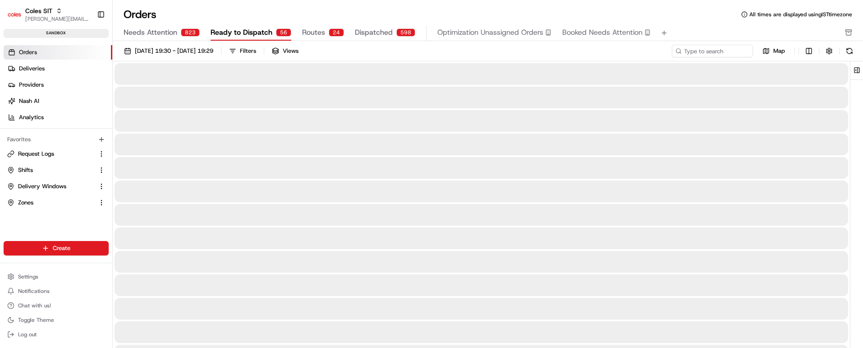
click at [164, 31] on span "Needs Attention" at bounding box center [150, 32] width 54 height 11
click at [695, 48] on input at bounding box center [699, 51] width 108 height 13
paste input "216643371"
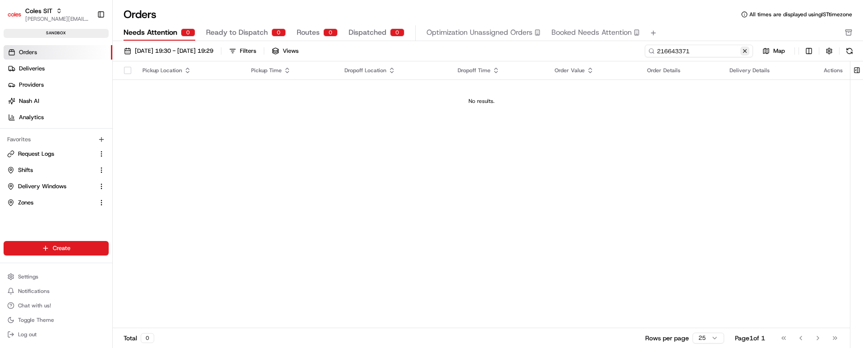
type input "216643371"
click at [745, 52] on button at bounding box center [744, 50] width 9 height 9
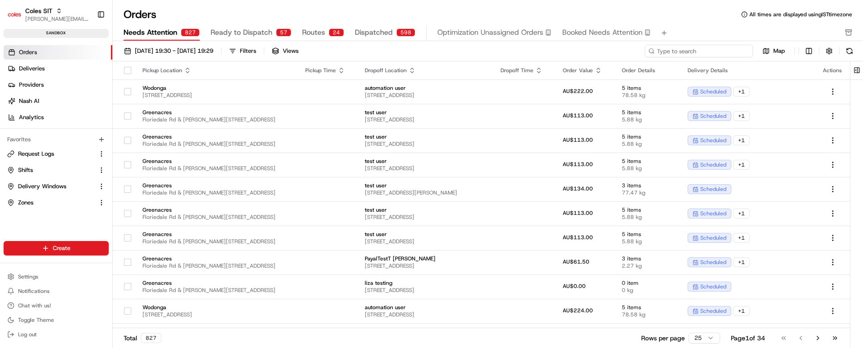
click at [700, 52] on input at bounding box center [699, 51] width 108 height 13
paste input "216643381"
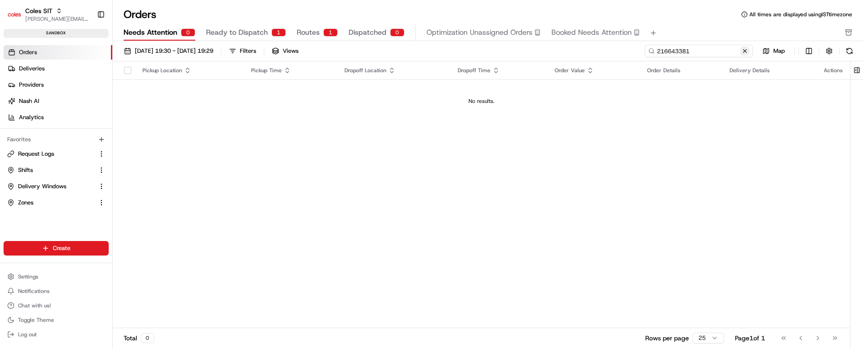
type input "216643381"
click at [746, 49] on button at bounding box center [744, 50] width 9 height 9
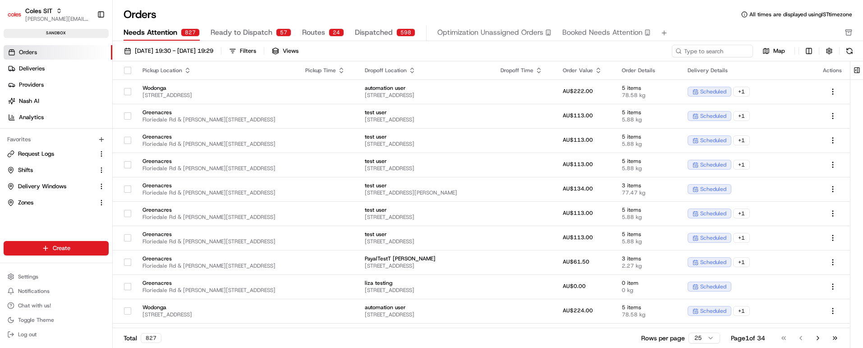
click at [241, 30] on span "Ready to Dispatch" at bounding box center [241, 32] width 62 height 11
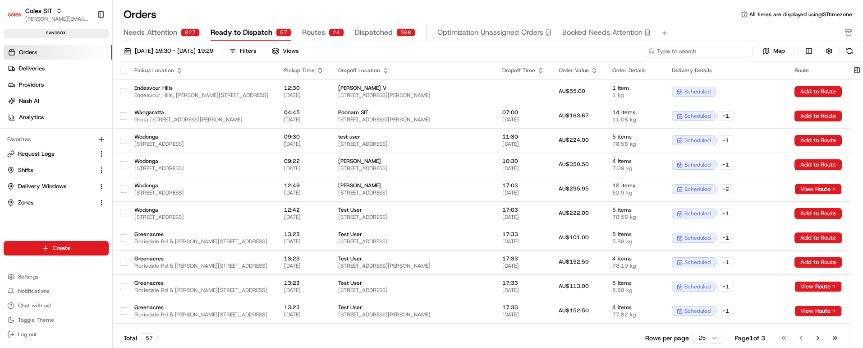
click at [718, 51] on input at bounding box center [699, 51] width 108 height 13
paste input "216643381"
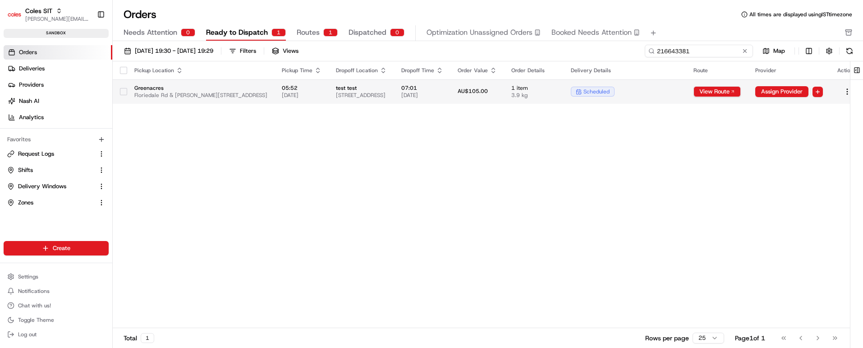
type input "216643381"
click at [387, 89] on span "test test" at bounding box center [361, 87] width 51 height 7
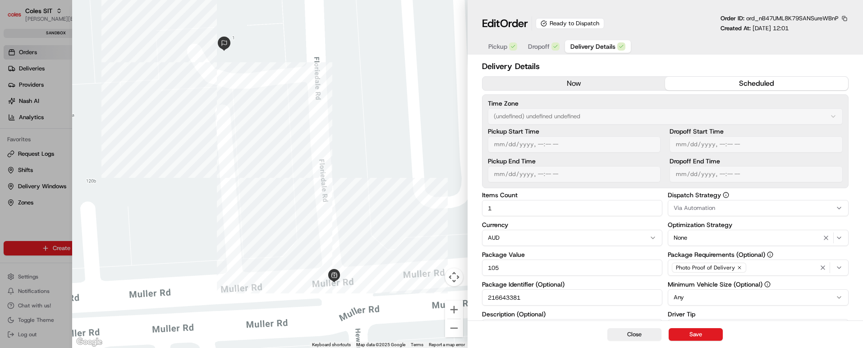
click at [536, 49] on span "Dropoff" at bounding box center [539, 46] width 22 height 9
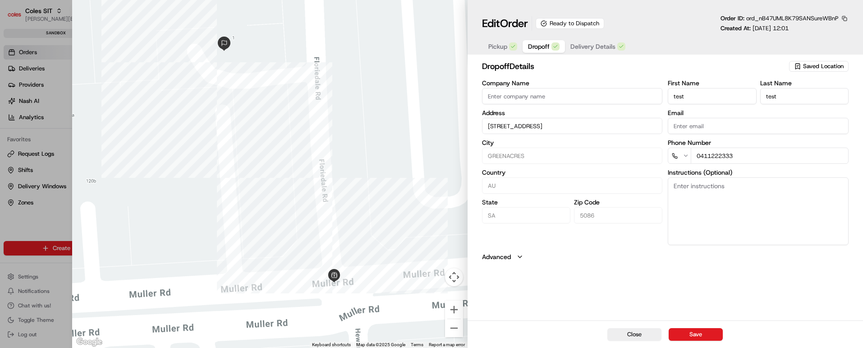
click at [588, 45] on span "Delivery Details" at bounding box center [592, 46] width 45 height 9
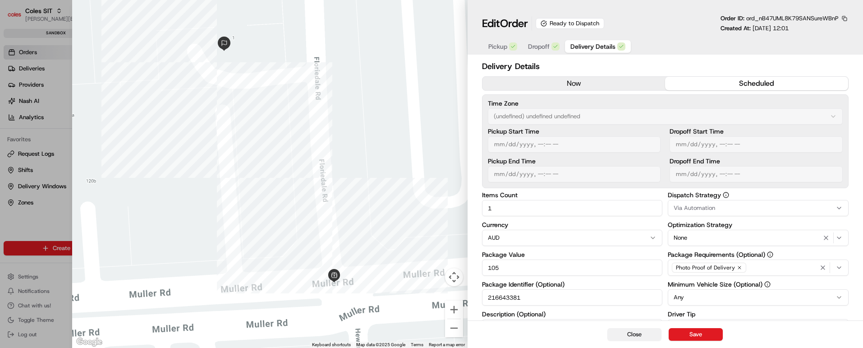
click at [630, 331] on button "Close" at bounding box center [634, 334] width 54 height 13
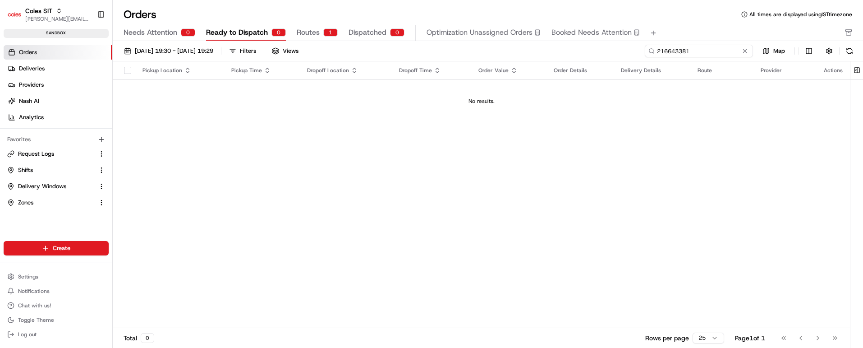
click at [708, 49] on input "216643381" at bounding box center [699, 51] width 108 height 13
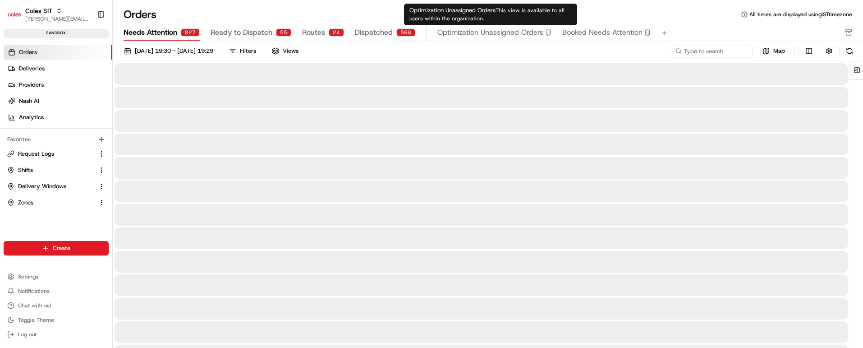
click at [167, 36] on span "Needs Attention" at bounding box center [150, 32] width 54 height 11
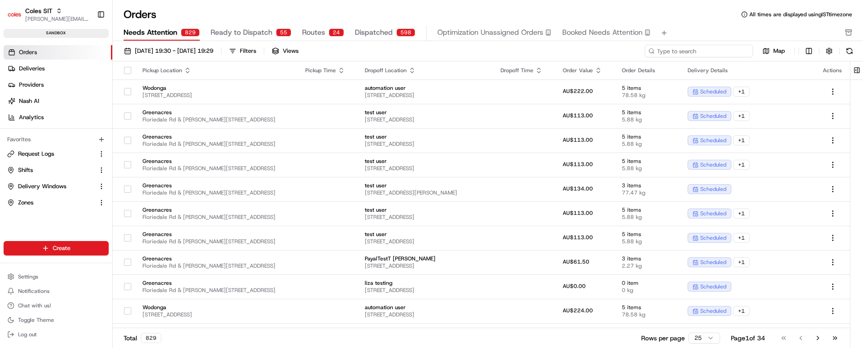
click at [695, 50] on input at bounding box center [699, 51] width 108 height 13
paste input "216643381"
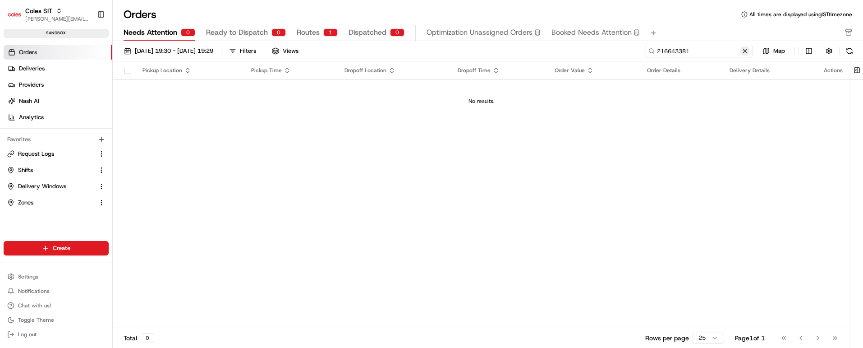
type input "216643381"
click at [745, 50] on button at bounding box center [744, 50] width 9 height 9
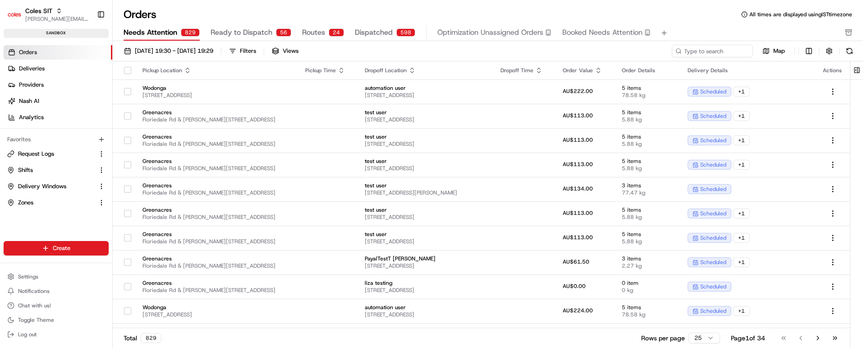
click at [242, 31] on span "Ready to Dispatch" at bounding box center [241, 32] width 62 height 11
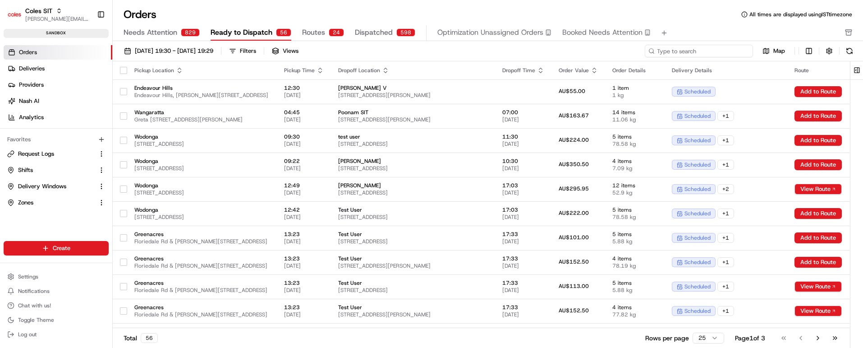
click at [707, 49] on input at bounding box center [699, 51] width 108 height 13
paste input "216643401"
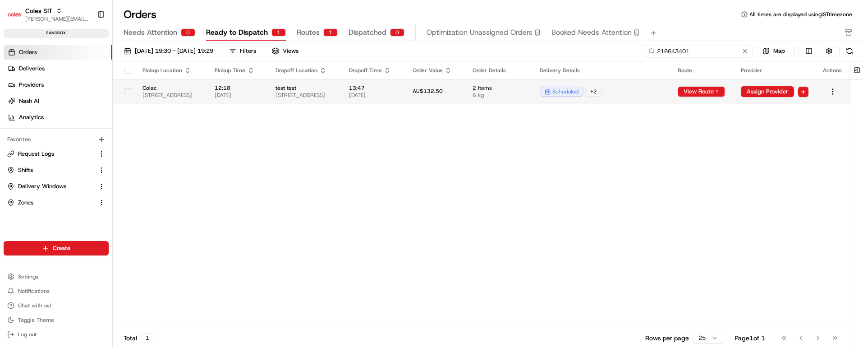
type input "216643401"
click at [398, 86] on span "13:47" at bounding box center [373, 87] width 49 height 7
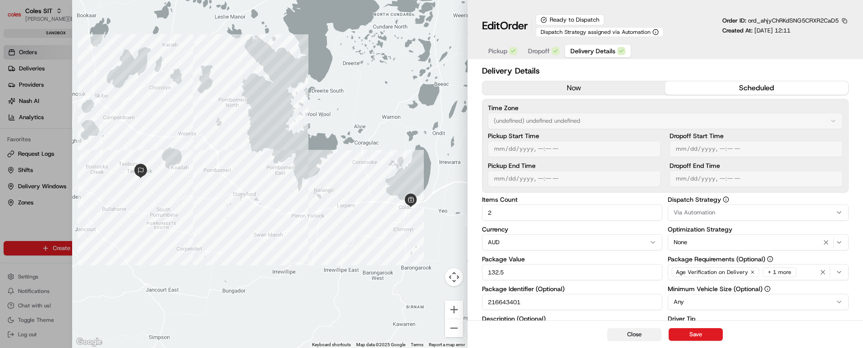
click at [631, 336] on button "Close" at bounding box center [634, 334] width 54 height 13
type input "1"
